Goal: Task Accomplishment & Management: Manage account settings

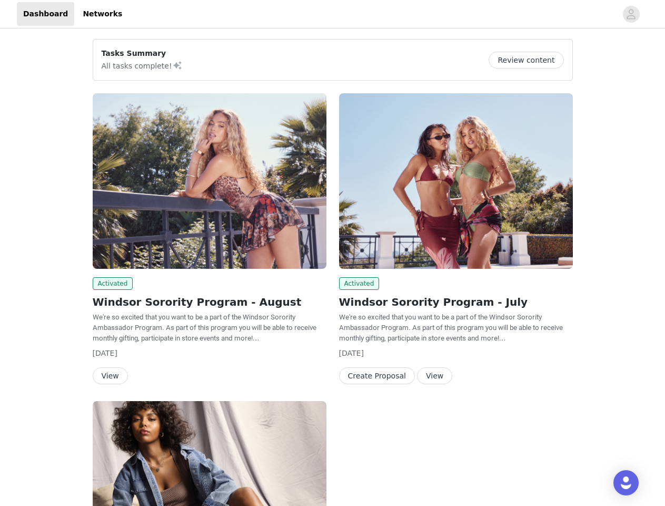
click at [333, 253] on div "Activated Windsor Sorority Program - July We're so excited that you want to be …" at bounding box center [456, 241] width 246 height 308
click at [332, 14] on div at bounding box center [373, 14] width 488 height 24
click at [631, 14] on icon "avatar" at bounding box center [631, 14] width 10 height 17
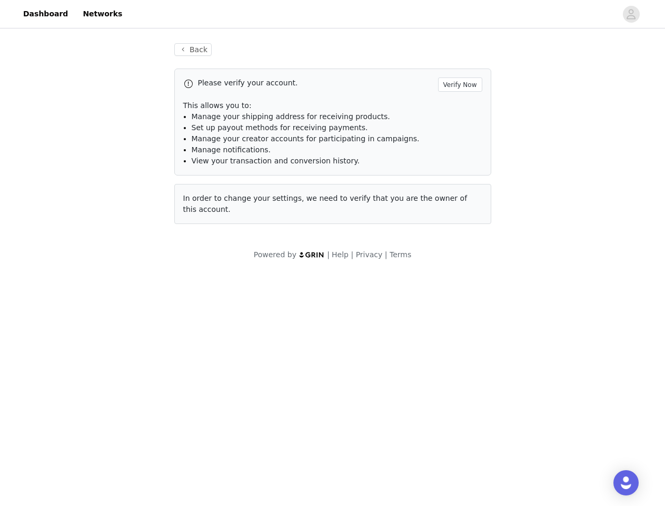
click at [530, 60] on div "Back Please verify your account. Verify Now This allows you to: Manage your shi…" at bounding box center [332, 152] width 665 height 242
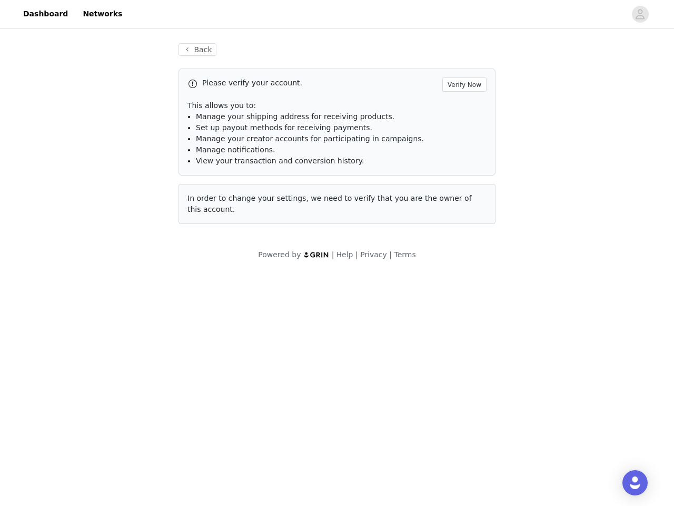
click at [210, 181] on div "Please verify your account. Verify Now This allows you to: Manage your shipping…" at bounding box center [337, 145] width 317 height 155
click at [111, 283] on body "Dashboard Networks Back Please verify your account. Verify Now This allows you …" at bounding box center [337, 253] width 674 height 506
